Goal: Obtain resource: Download file/media

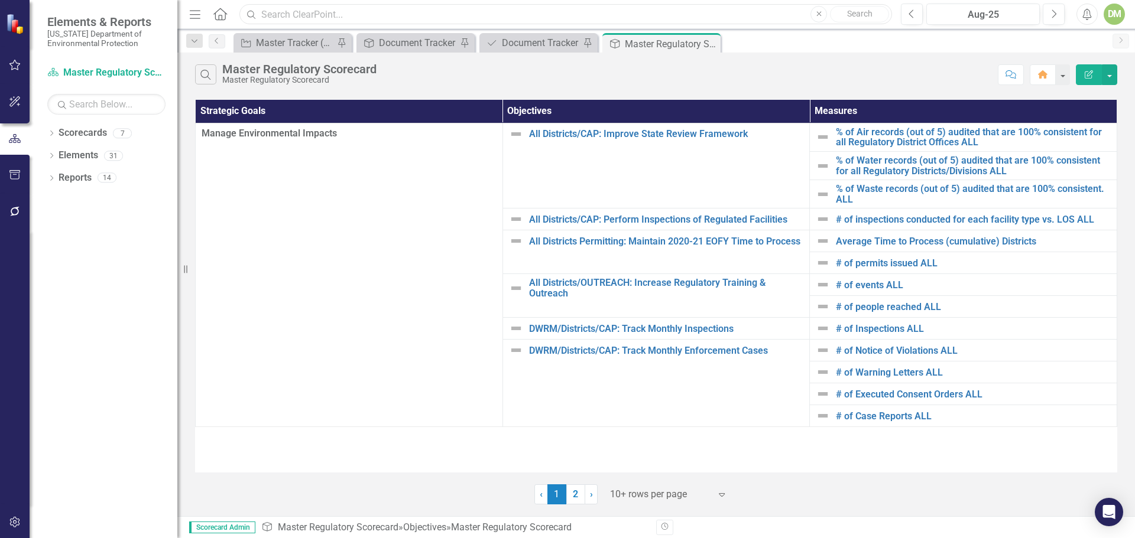
click at [281, 15] on input "text" at bounding box center [565, 14] width 652 height 21
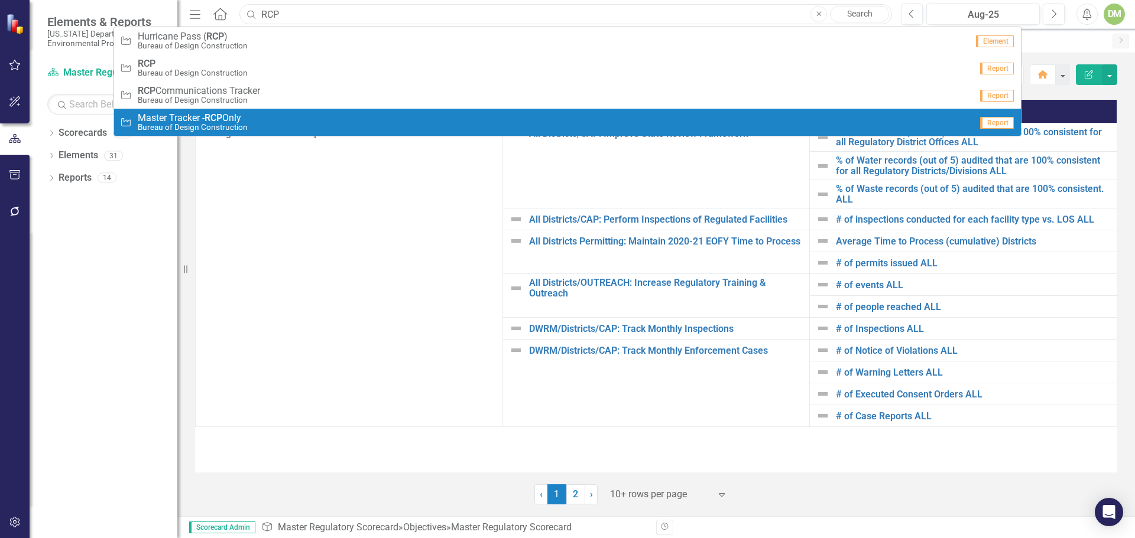
type input "RCP"
click at [212, 114] on strong "RCP" at bounding box center [213, 117] width 18 height 11
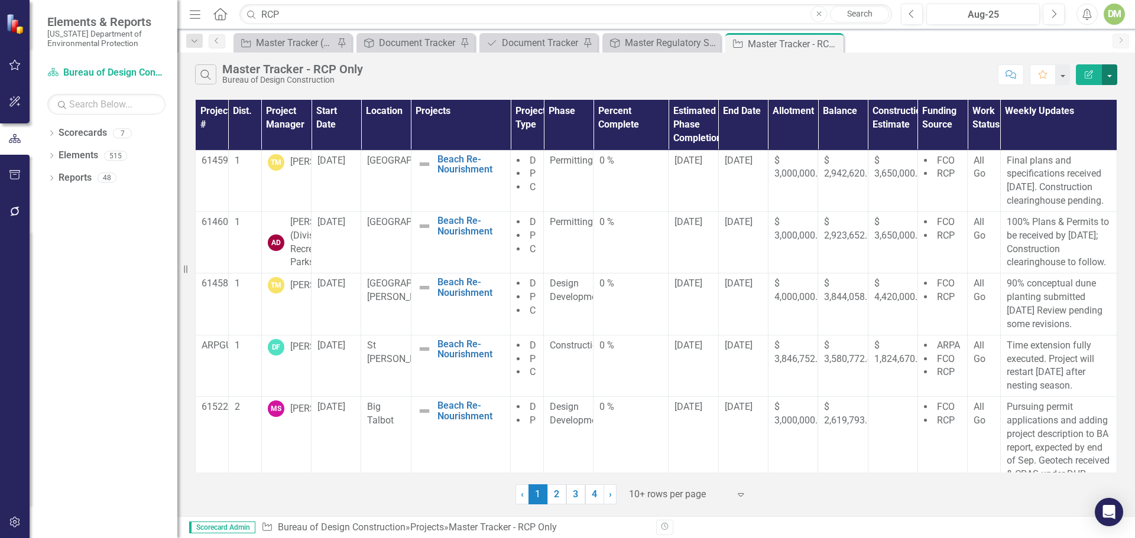
click at [1111, 74] on button "button" at bounding box center [1108, 74] width 15 height 21
click at [1091, 121] on link "PDF Export to PDF" at bounding box center [1069, 120] width 93 height 22
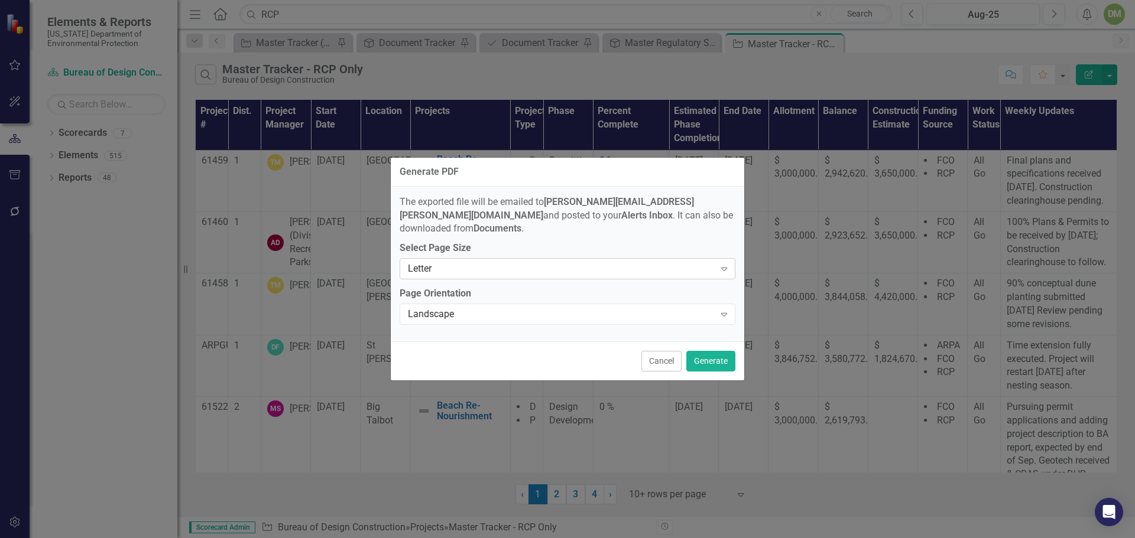
click at [723, 264] on icon "Expand" at bounding box center [724, 268] width 12 height 9
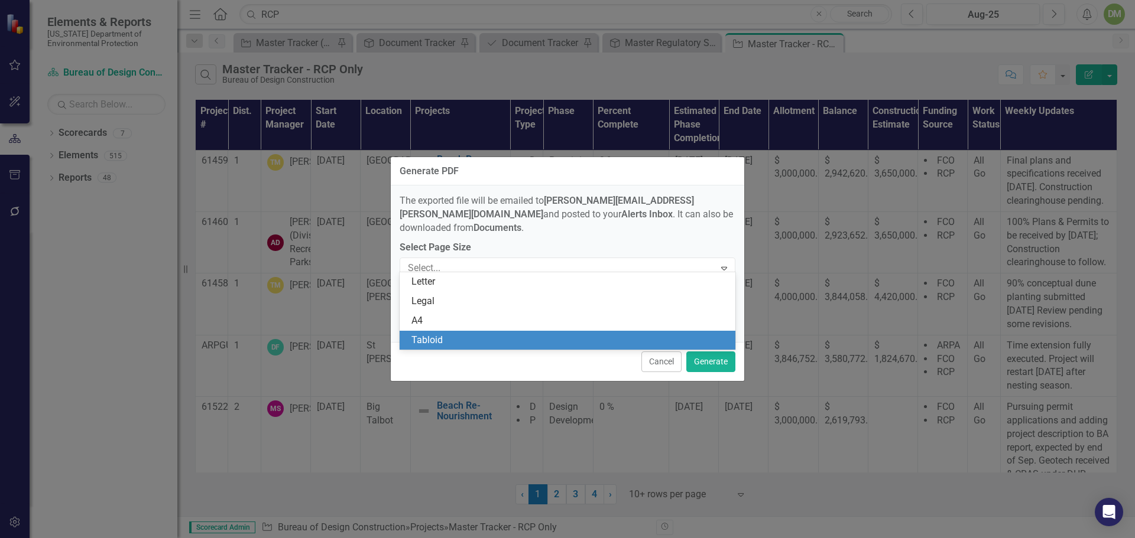
click at [692, 334] on div "Tabloid" at bounding box center [569, 341] width 317 height 14
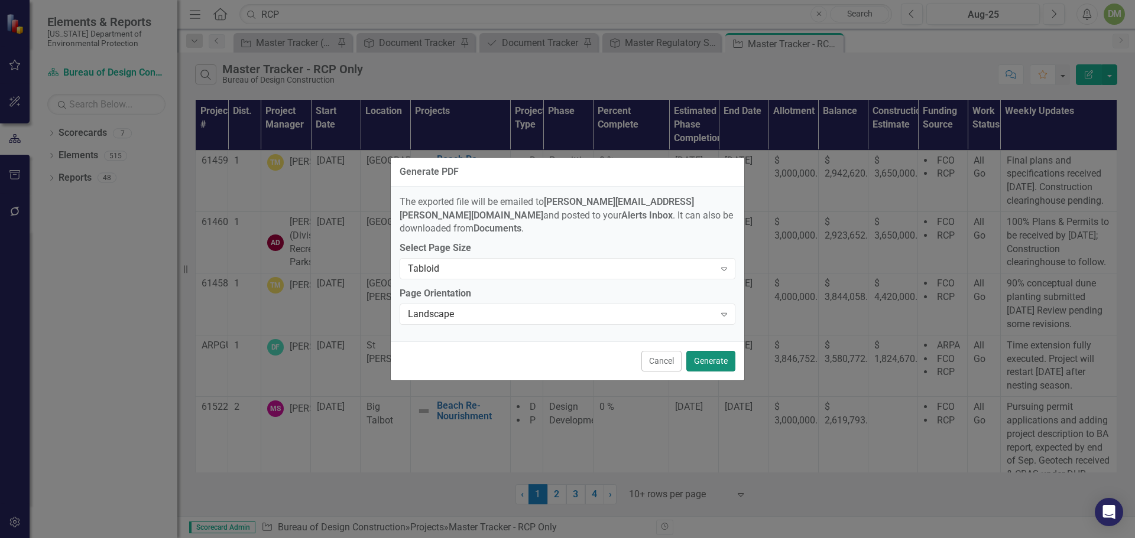
click at [703, 355] on button "Generate" at bounding box center [710, 361] width 49 height 21
